Goal: Information Seeking & Learning: Learn about a topic

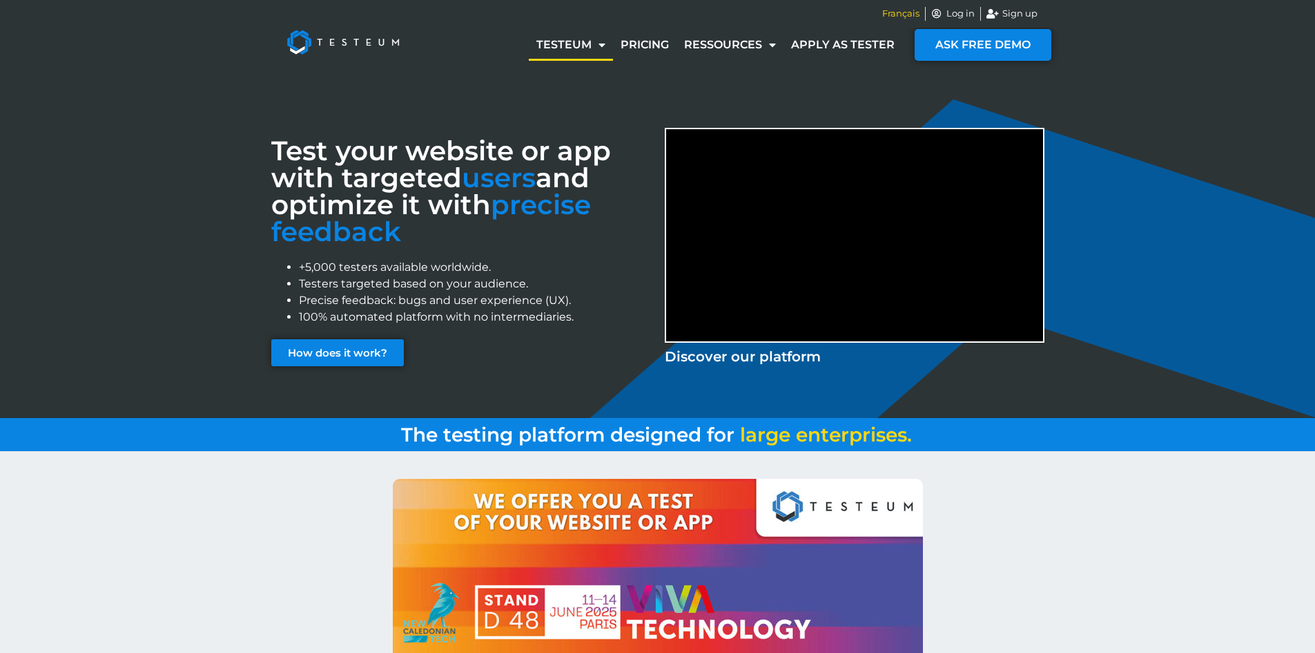
click at [902, 7] on span "Français" at bounding box center [900, 14] width 37 height 14
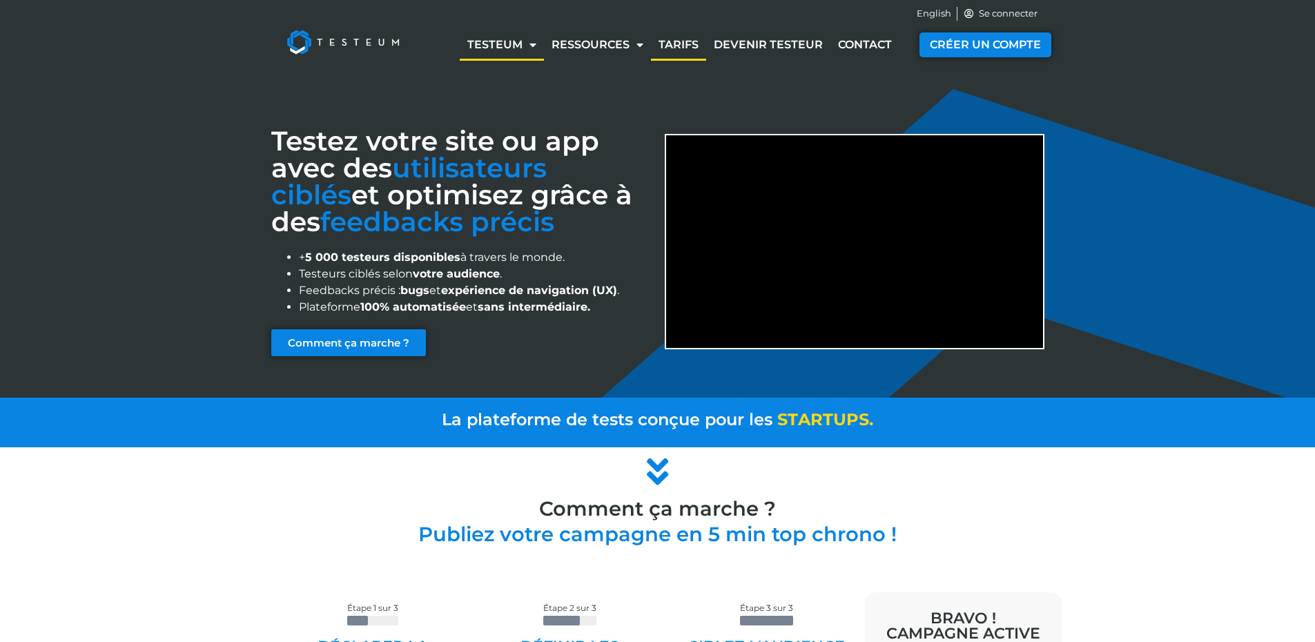
click at [703, 47] on link "Tarifs" at bounding box center [678, 45] width 55 height 32
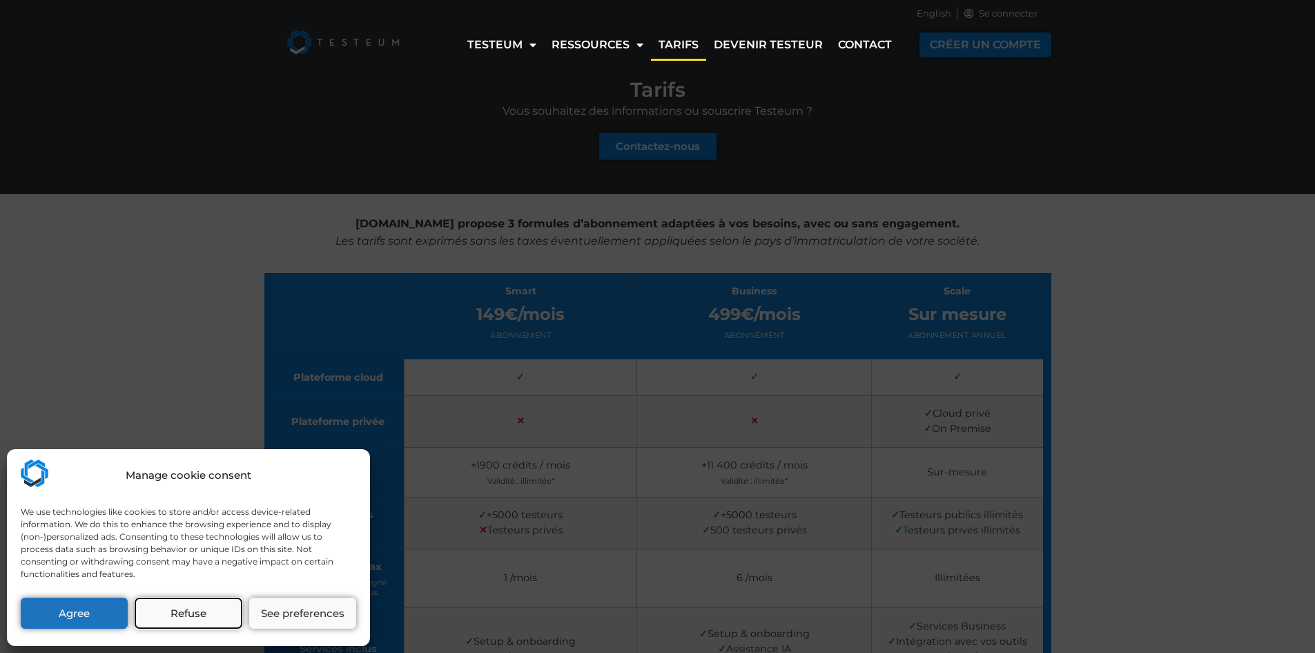
click at [191, 617] on button "Refuse" at bounding box center [188, 612] width 107 height 31
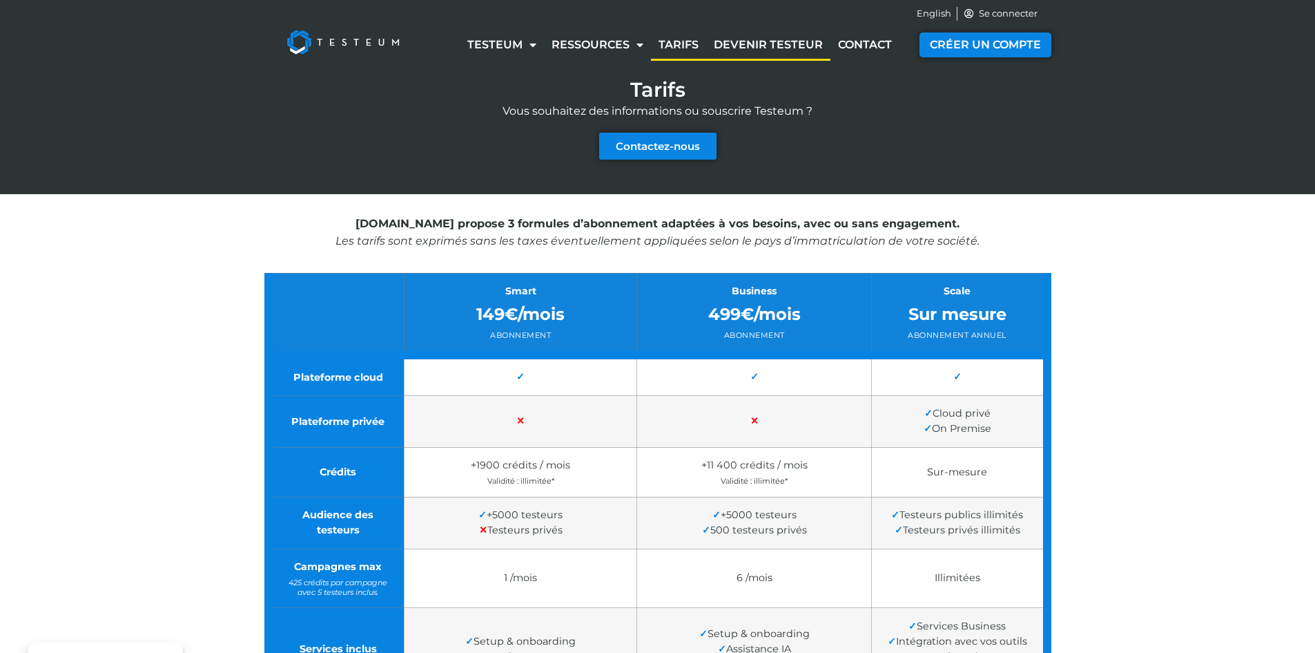
click at [813, 47] on link "Devenir testeur" at bounding box center [768, 45] width 124 height 32
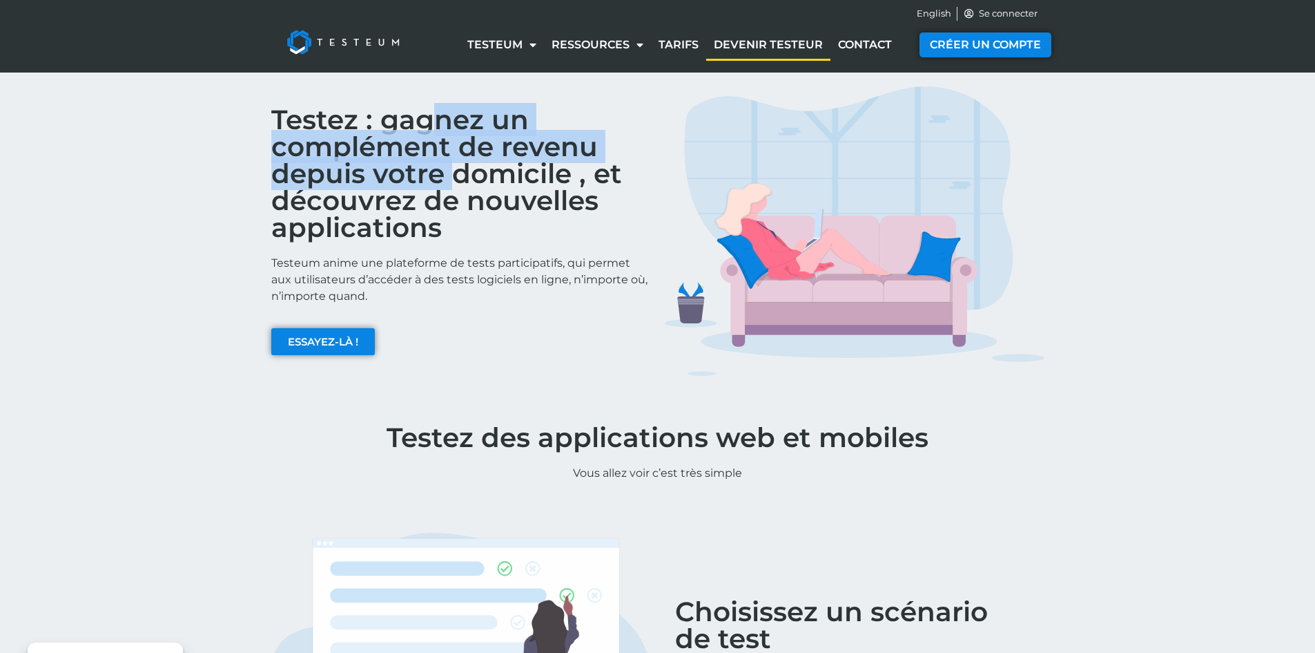
drag, startPoint x: 430, startPoint y: 117, endPoint x: 449, endPoint y: 197, distance: 82.2
click at [449, 194] on h2 "Testez : gagnez un complément de revenu depuis votre domicile , et découvrez de…" at bounding box center [461, 173] width 380 height 135
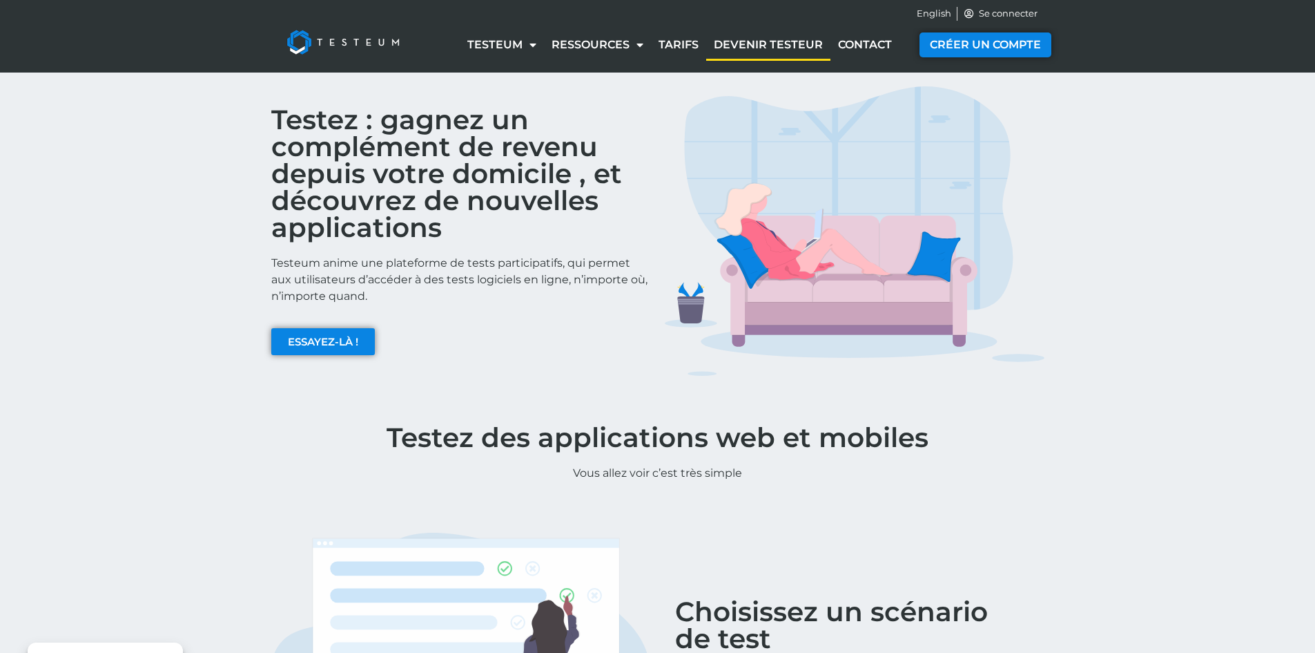
click at [450, 269] on p "Testeum anime une plateforme de tests participatifs, qui permet aux utilisateur…" at bounding box center [461, 280] width 380 height 50
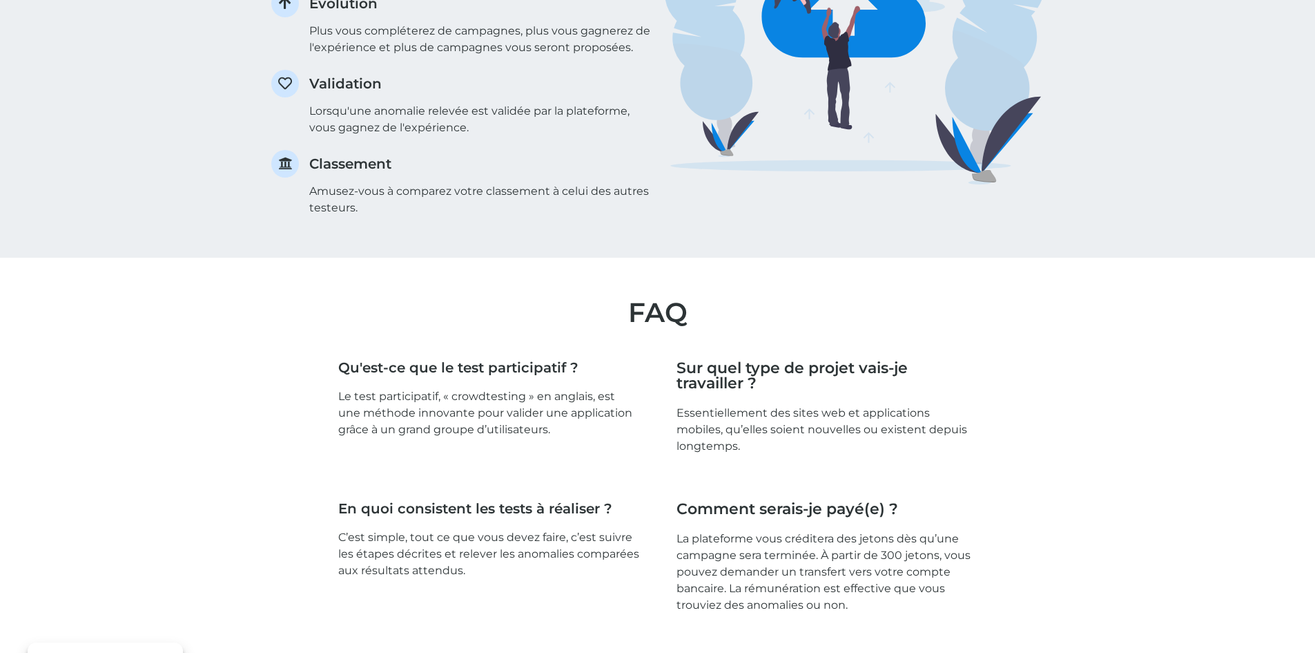
scroll to position [1795, 0]
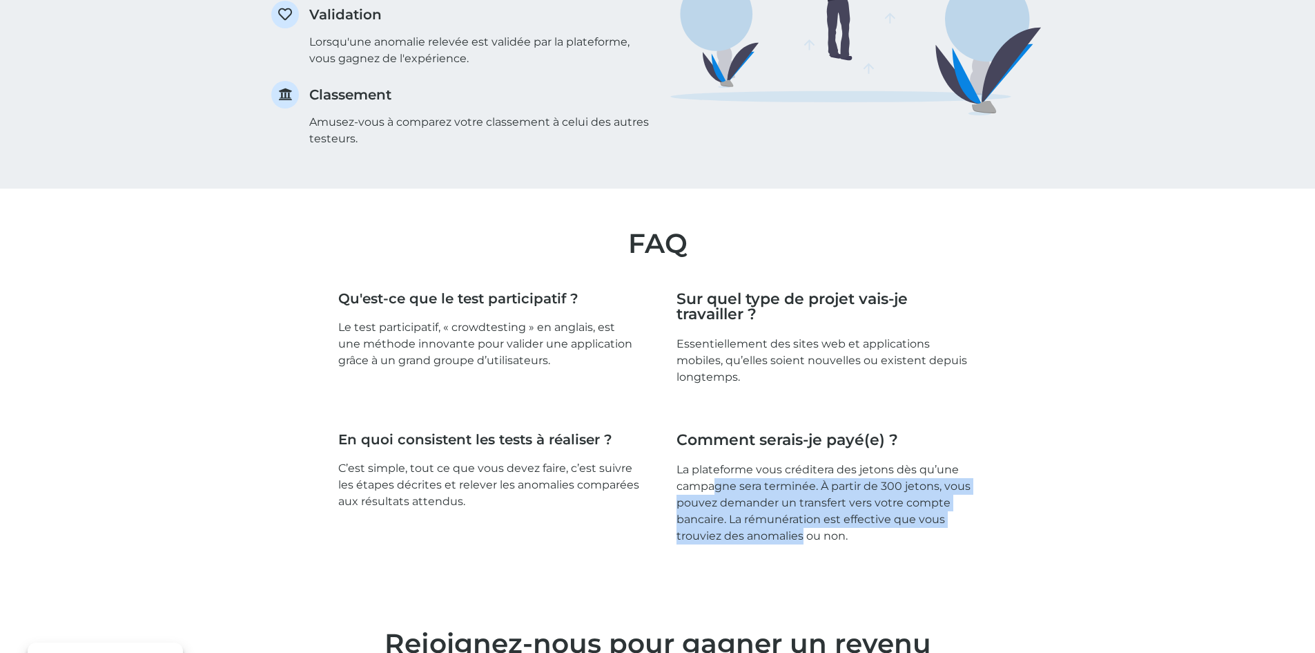
drag, startPoint x: 713, startPoint y: 468, endPoint x: 804, endPoint y: 523, distance: 106.8
click at [804, 523] on p "La plateforme vous créditera des jetons dès qu’une campagne sera terminée. À pa…" at bounding box center [827, 502] width 301 height 83
click at [766, 476] on p "La plateforme vous créditera des jetons dès qu’une campagne sera terminée. À pa…" at bounding box center [827, 502] width 301 height 83
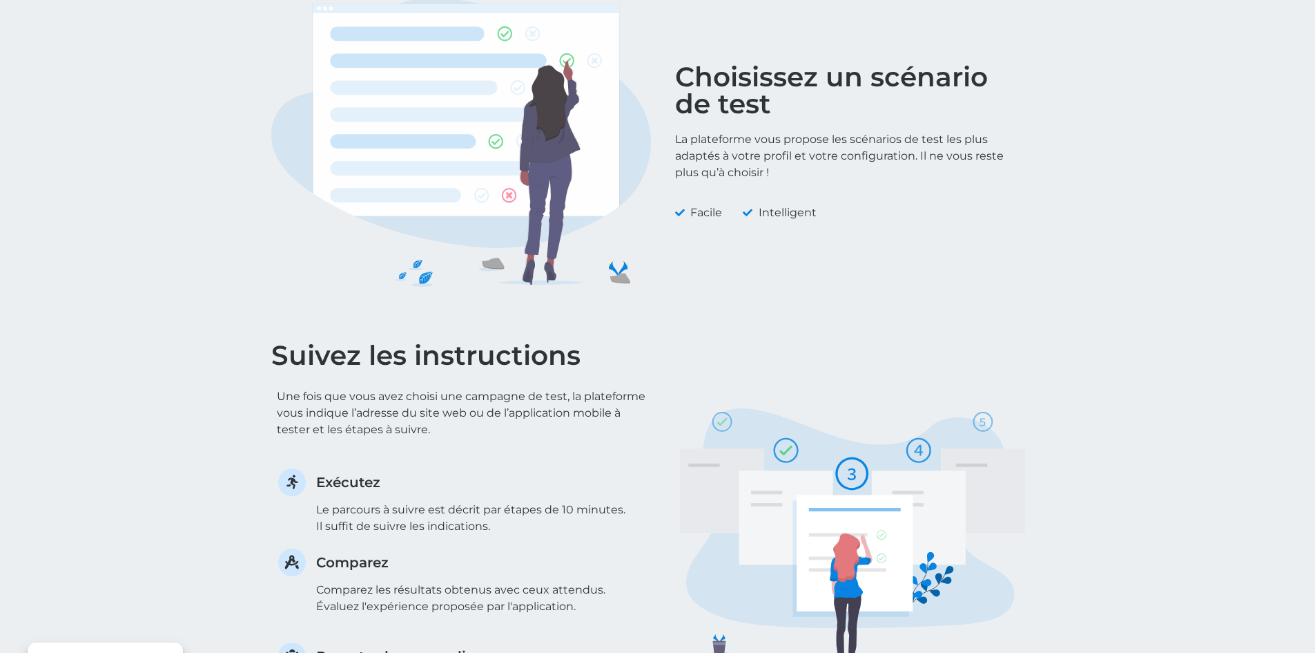
scroll to position [217, 0]
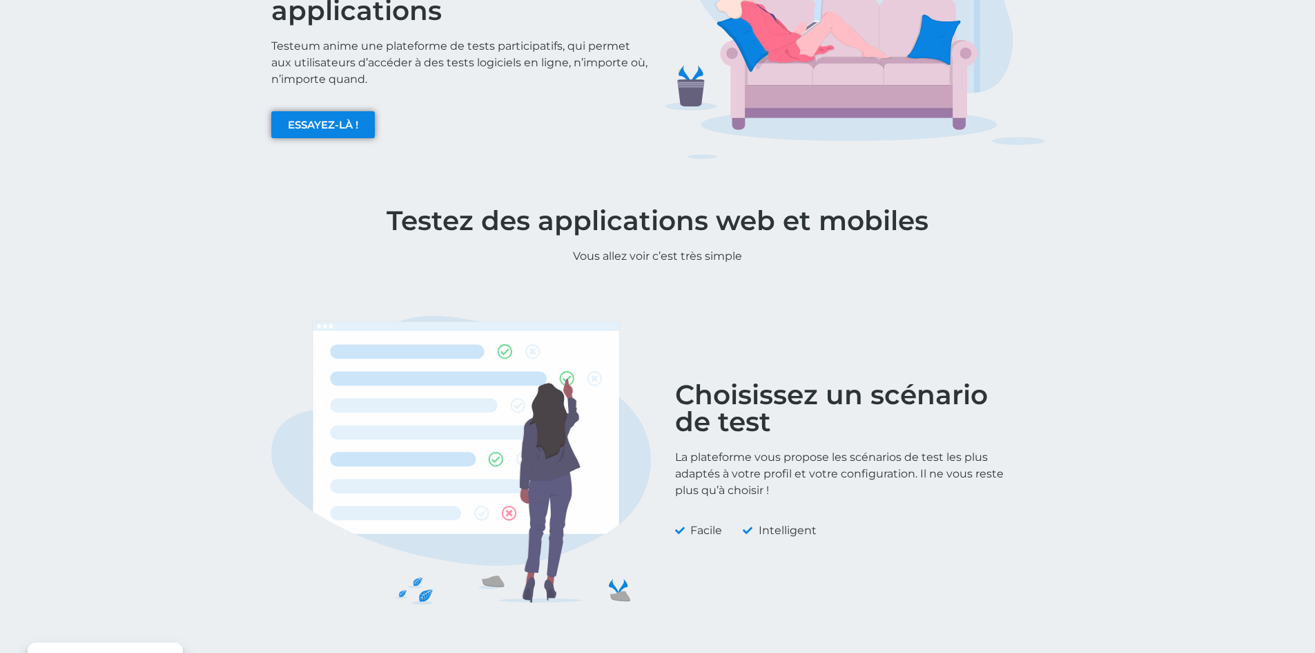
drag, startPoint x: 744, startPoint y: 438, endPoint x: 740, endPoint y: 309, distance: 129.2
